Goal: Task Accomplishment & Management: Complete application form

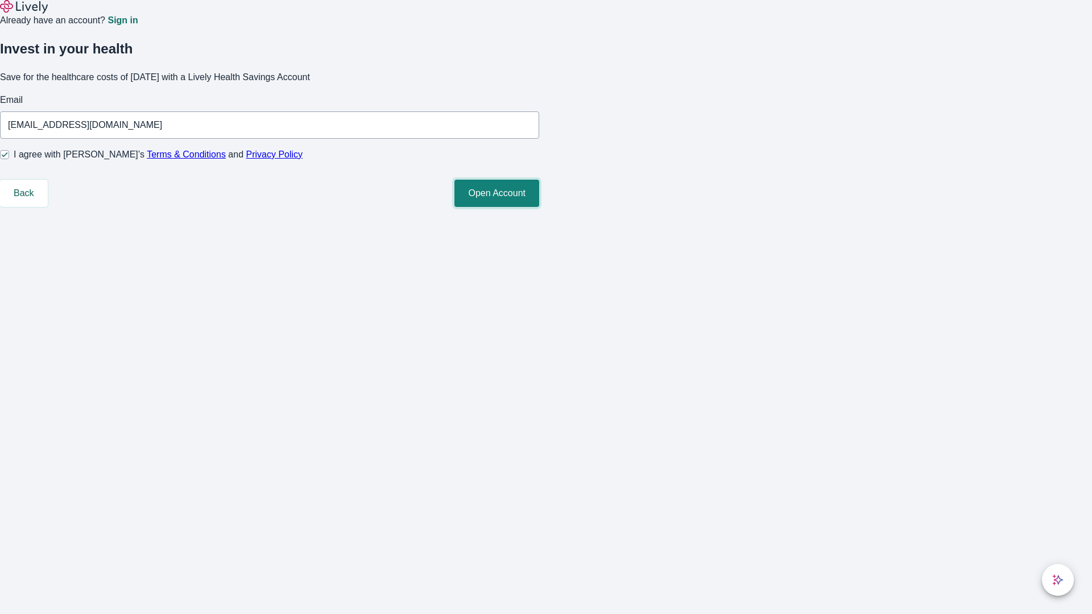
click at [539, 207] on button "Open Account" at bounding box center [497, 193] width 85 height 27
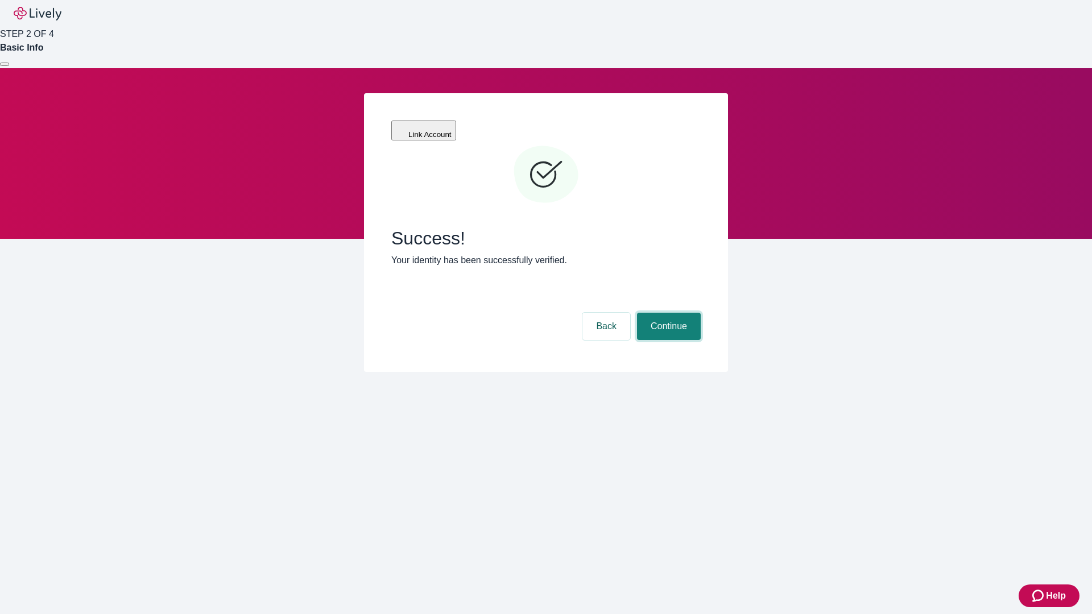
click at [667, 313] on button "Continue" at bounding box center [669, 326] width 64 height 27
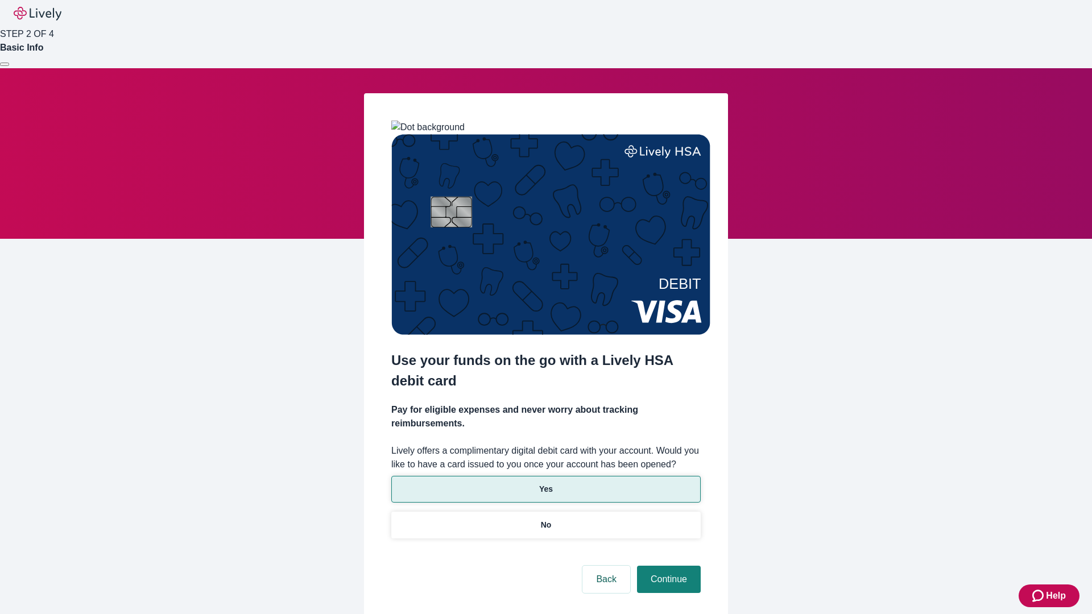
click at [546, 484] on p "Yes" at bounding box center [546, 490] width 14 height 12
click at [667, 566] on button "Continue" at bounding box center [669, 579] width 64 height 27
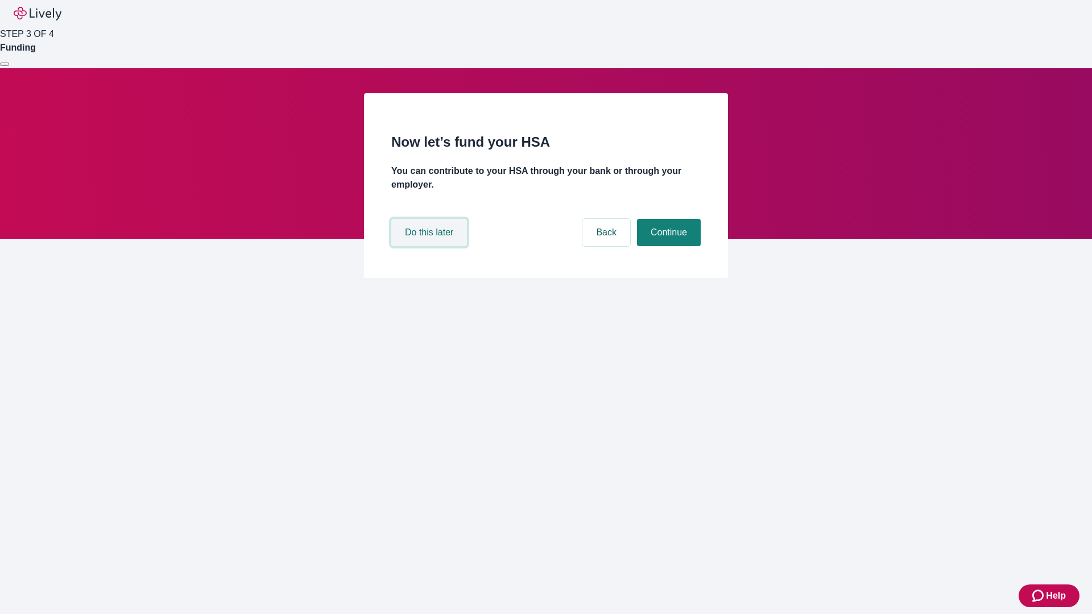
click at [431, 246] on button "Do this later" at bounding box center [429, 232] width 76 height 27
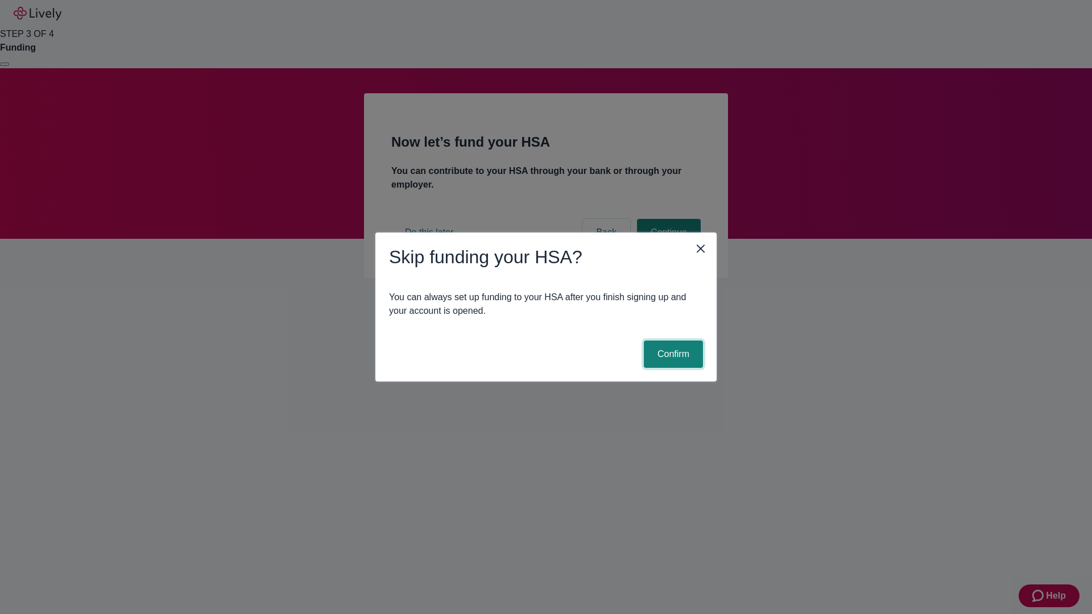
click at [672, 354] on button "Confirm" at bounding box center [673, 354] width 59 height 27
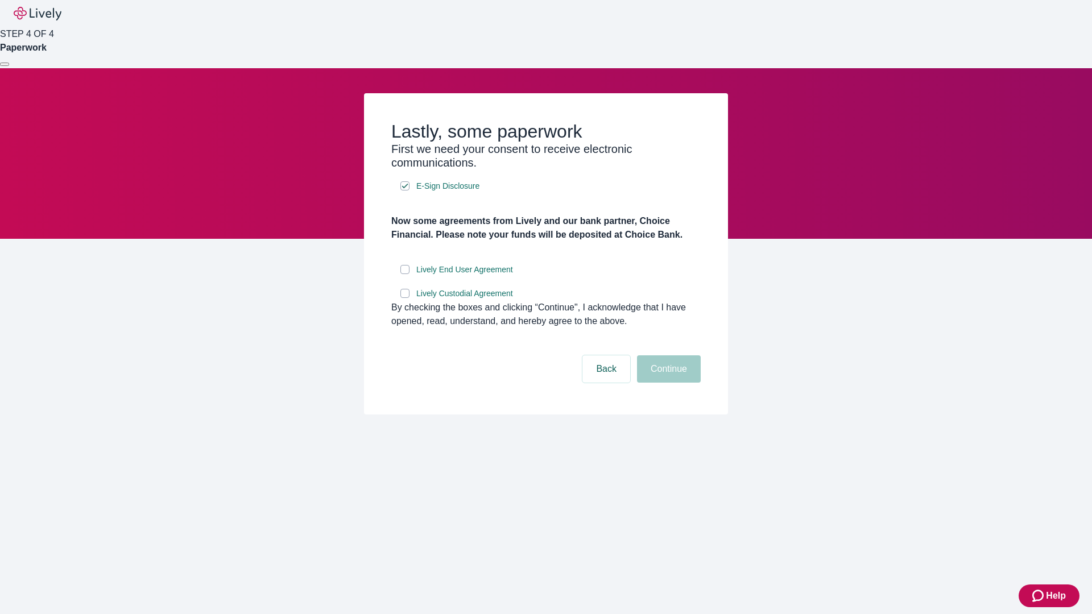
click at [405, 274] on input "Lively End User Agreement" at bounding box center [405, 269] width 9 height 9
checkbox input "true"
click at [405, 298] on input "Lively Custodial Agreement" at bounding box center [405, 293] width 9 height 9
checkbox input "true"
click at [667, 383] on button "Continue" at bounding box center [669, 369] width 64 height 27
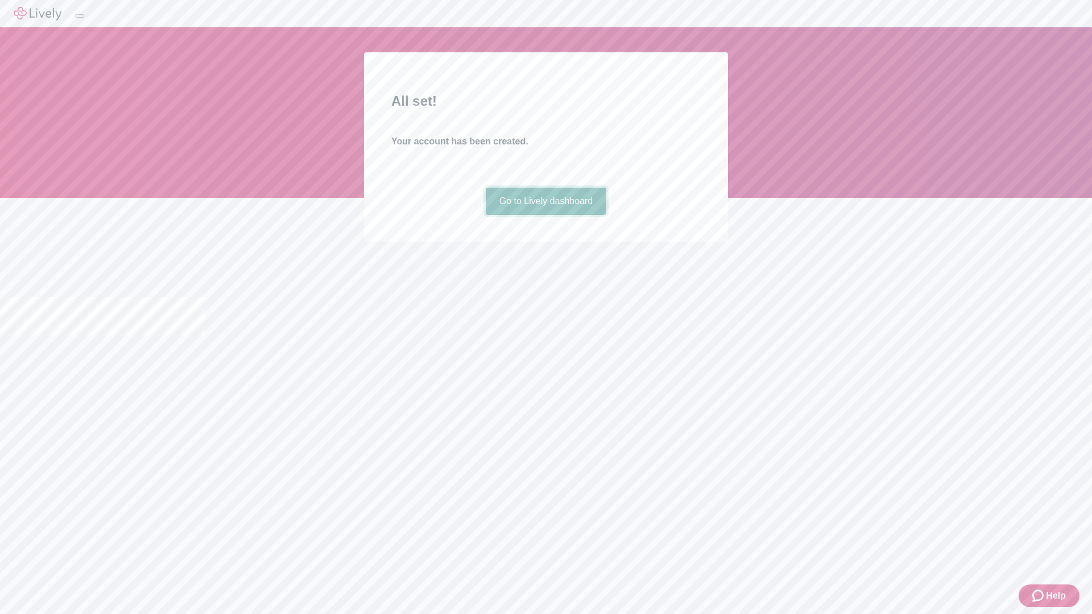
click at [546, 215] on link "Go to Lively dashboard" at bounding box center [546, 201] width 121 height 27
